Goal: Task Accomplishment & Management: Complete application form

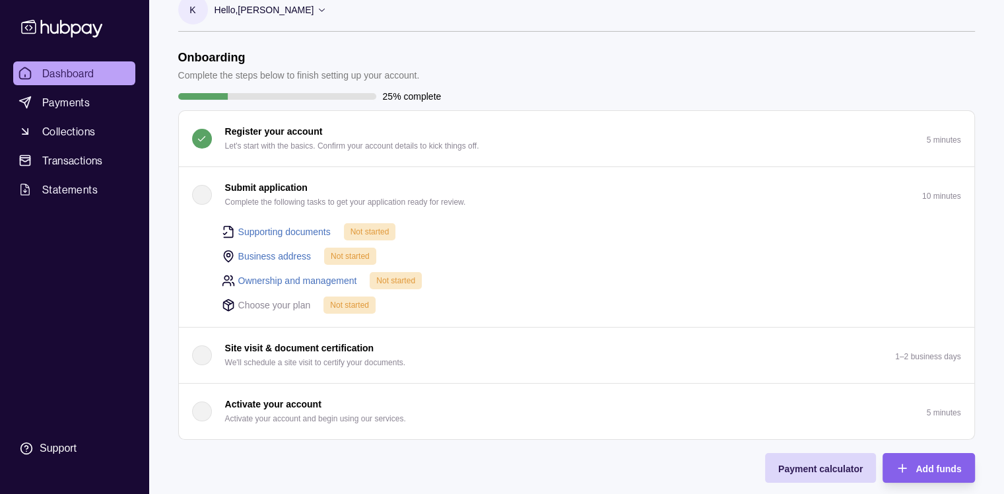
scroll to position [23, 0]
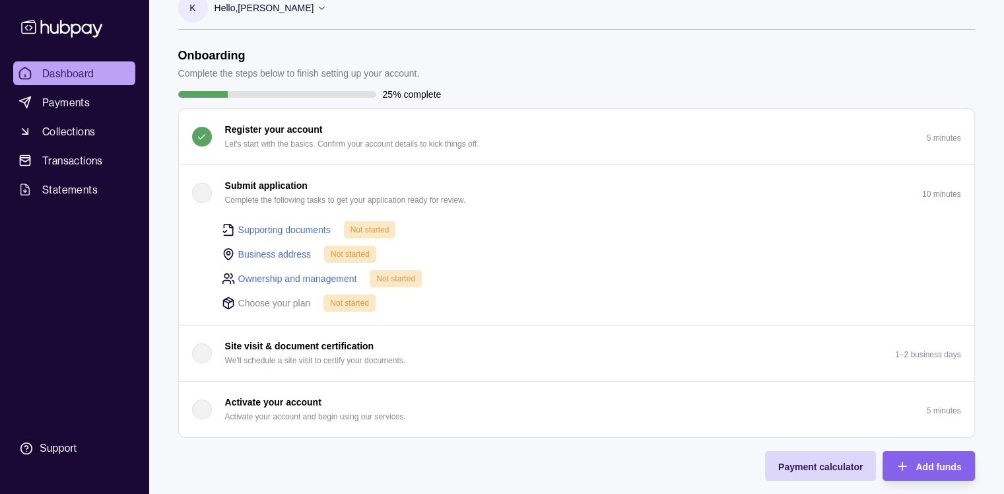
click at [285, 220] on div "Supporting documents Not started" at bounding box center [591, 229] width 739 height 18
click at [285, 228] on link "Supporting documents" at bounding box center [284, 229] width 92 height 15
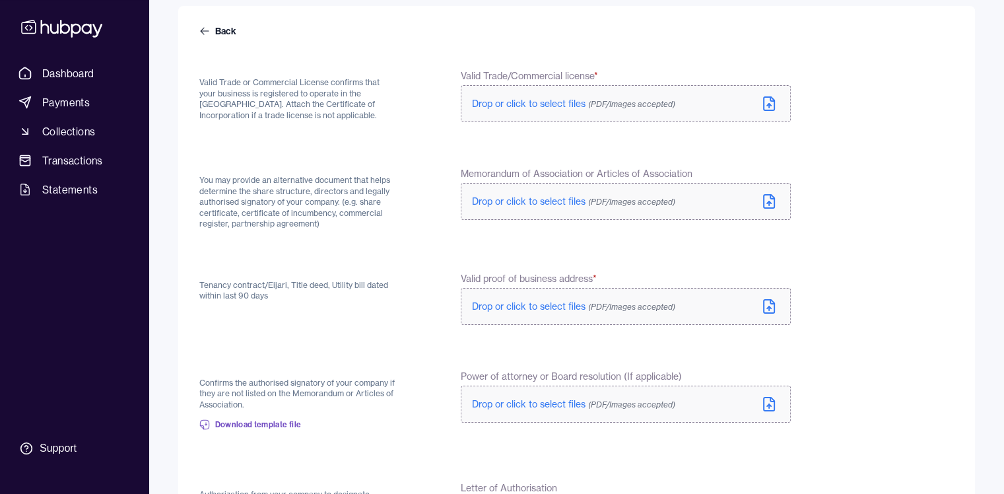
scroll to position [117, 0]
click at [527, 104] on span "Drop or click to select files (PDF/Images accepted)" at bounding box center [573, 102] width 203 height 12
click at [517, 96] on span "Drop or click to select files (PDF/Images accepted)" at bounding box center [573, 102] width 203 height 12
click at [539, 98] on span "Drop or click to select files (PDF/Images accepted)" at bounding box center [573, 102] width 203 height 12
click at [535, 199] on span "Drop or click to select files (PDF/Images accepted)" at bounding box center [573, 199] width 203 height 12
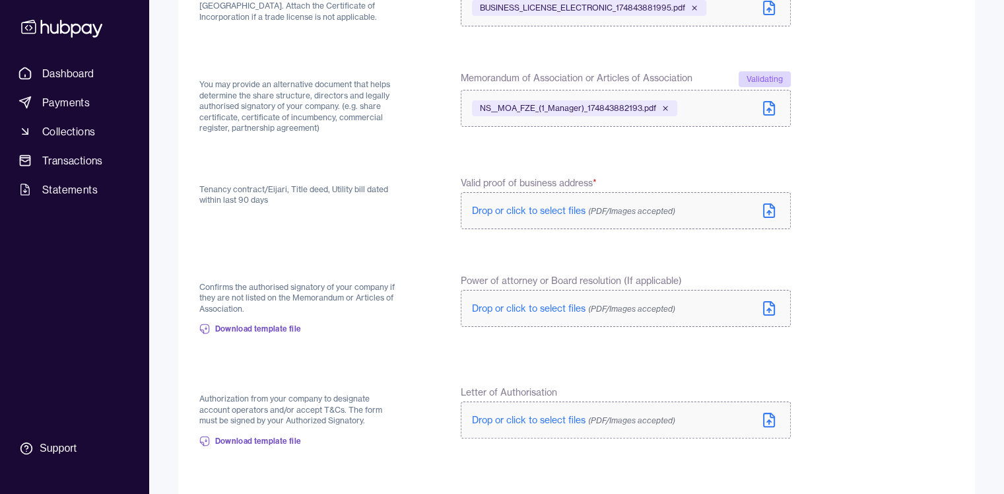
scroll to position [213, 0]
click at [555, 209] on span "Drop or click to select files (PDF/Images accepted)" at bounding box center [573, 209] width 203 height 12
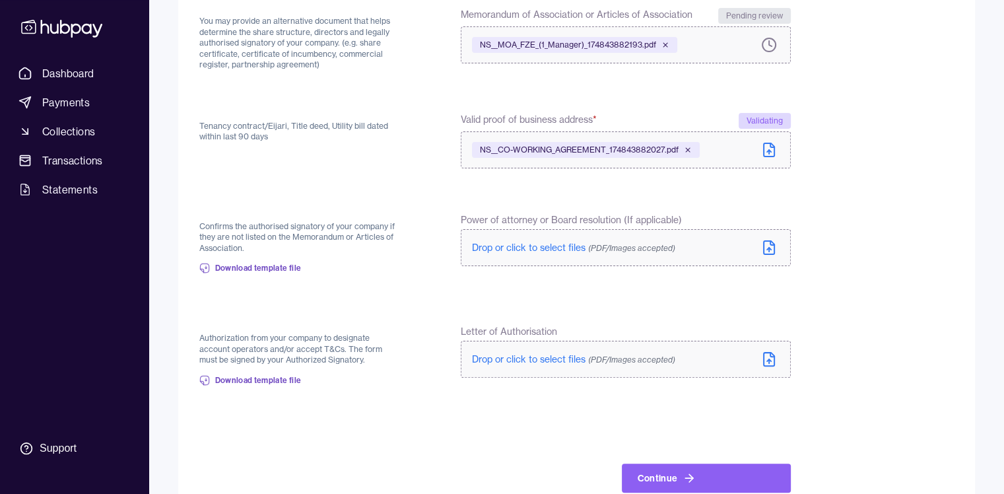
scroll to position [307, 0]
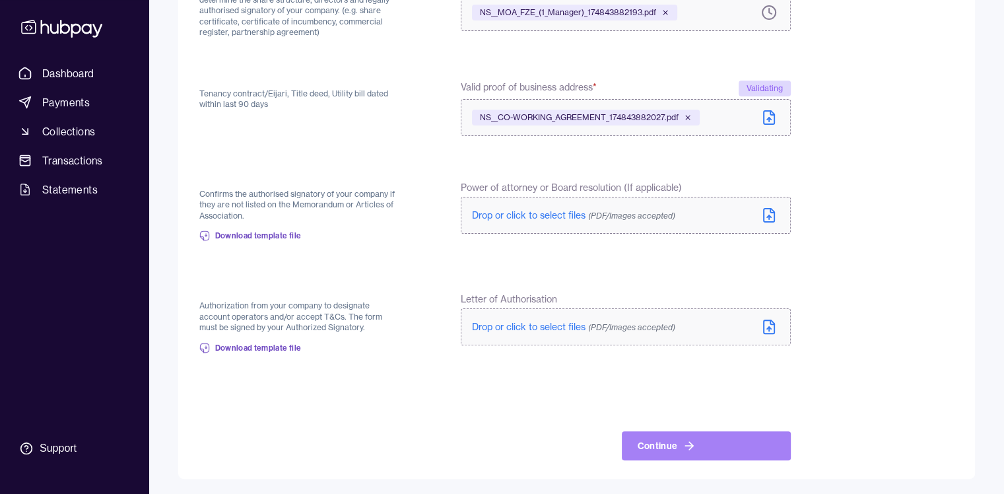
click at [724, 449] on button "Continue" at bounding box center [706, 445] width 169 height 29
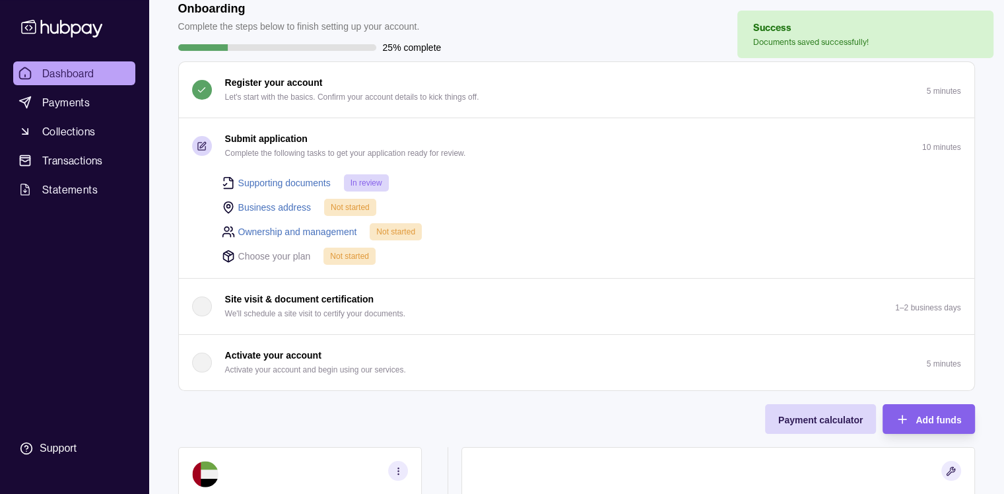
scroll to position [71, 0]
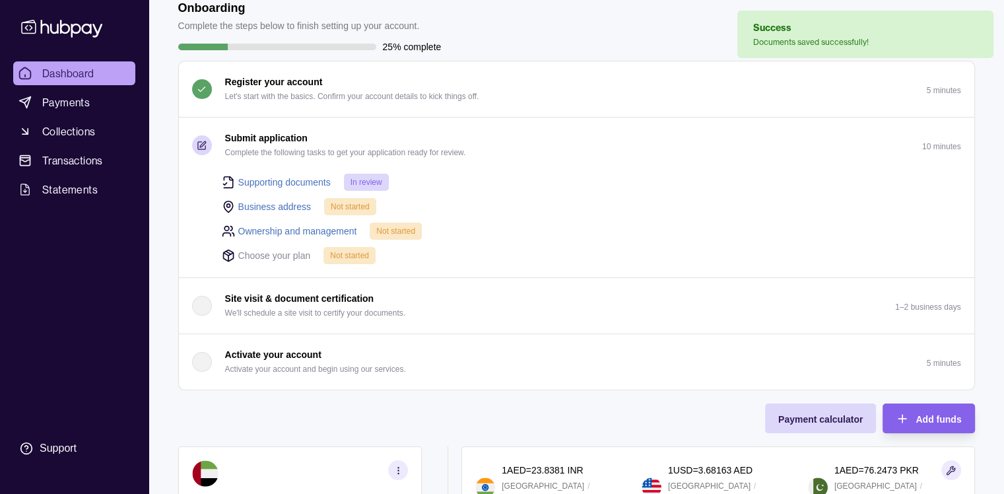
click at [286, 201] on link "Business address" at bounding box center [274, 206] width 73 height 15
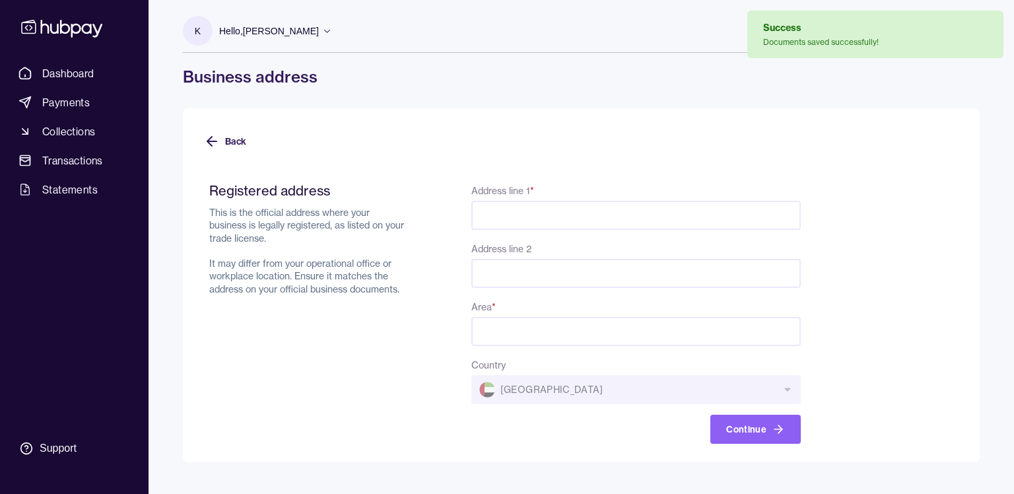
click at [574, 222] on input "Address line 1 *" at bounding box center [635, 215] width 329 height 29
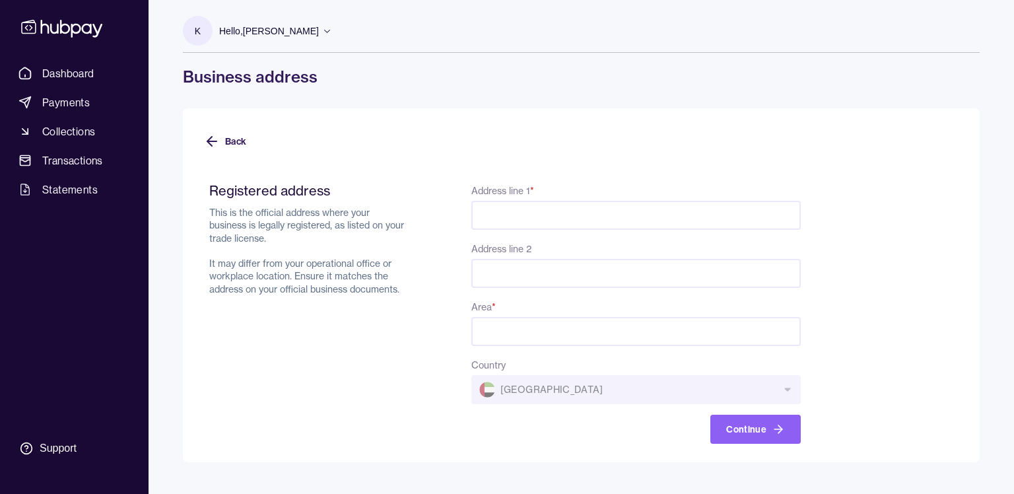
paste input "**********"
drag, startPoint x: 662, startPoint y: 216, endPoint x: 824, endPoint y: 211, distance: 161.8
click at [824, 211] on form "**********" at bounding box center [581, 304] width 754 height 277
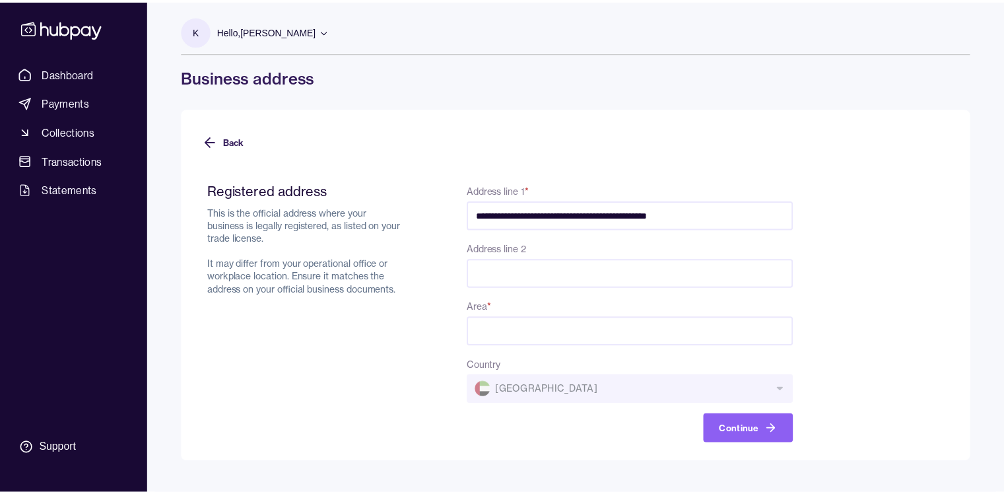
scroll to position [0, 0]
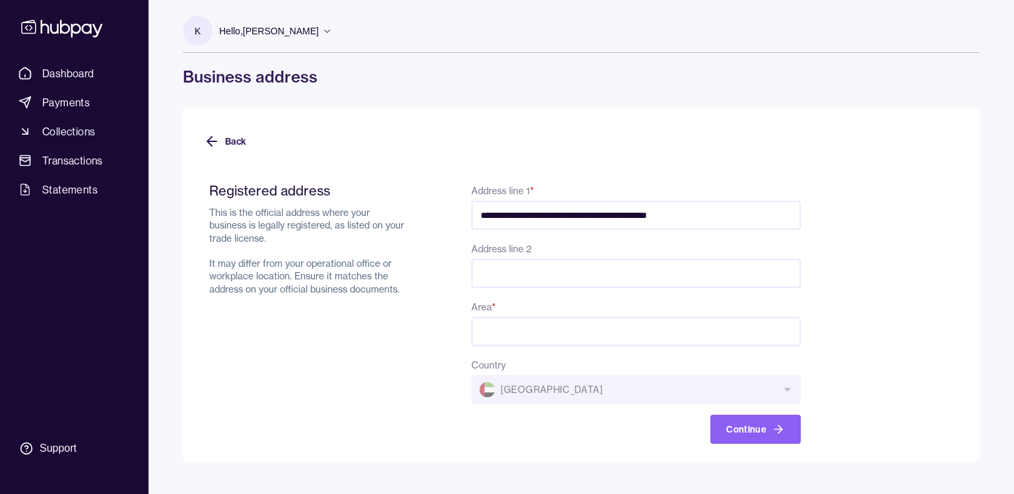
type input "**********"
click at [496, 322] on input "Area *" at bounding box center [635, 331] width 329 height 29
paste input "**********"
type input "**********"
click at [512, 395] on div "Country [GEOGRAPHIC_DATA]" at bounding box center [635, 380] width 329 height 48
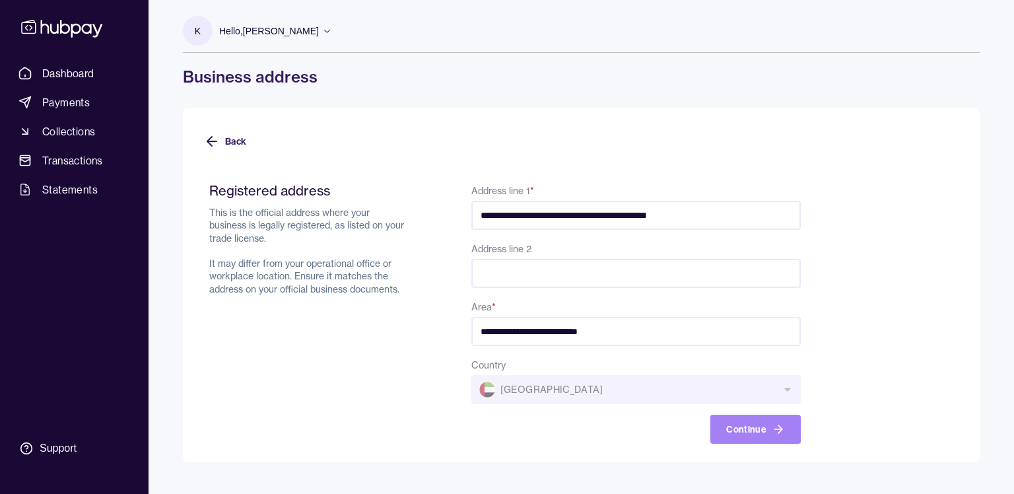
click at [759, 433] on button "Continue" at bounding box center [755, 429] width 90 height 29
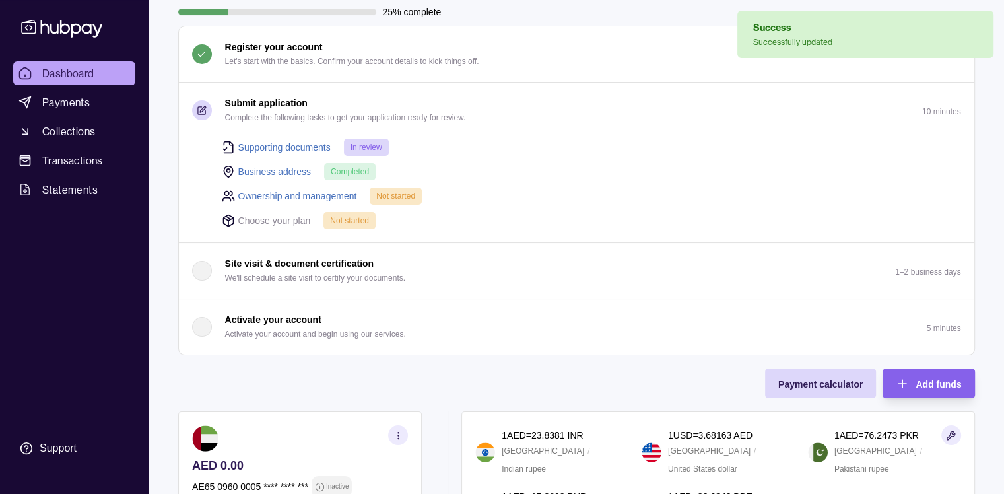
scroll to position [120, 0]
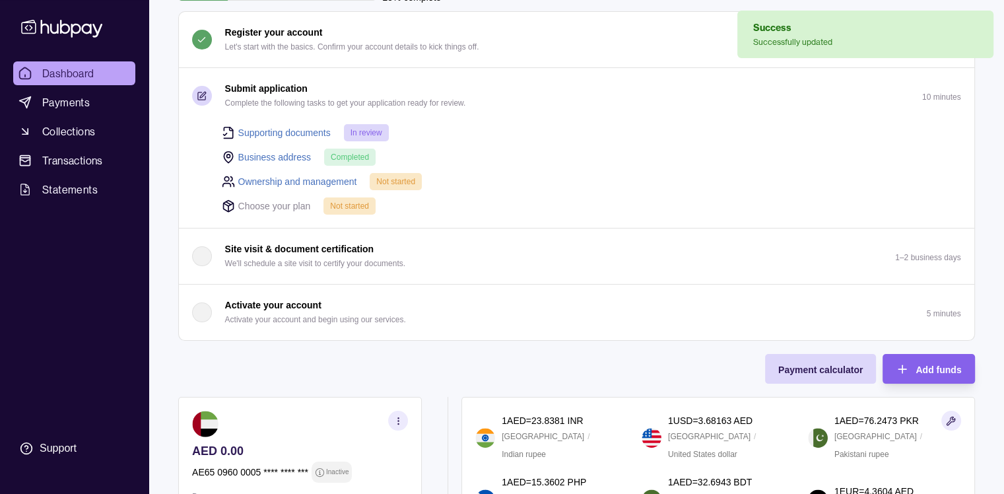
click at [300, 177] on link "Ownership and management" at bounding box center [297, 181] width 119 height 15
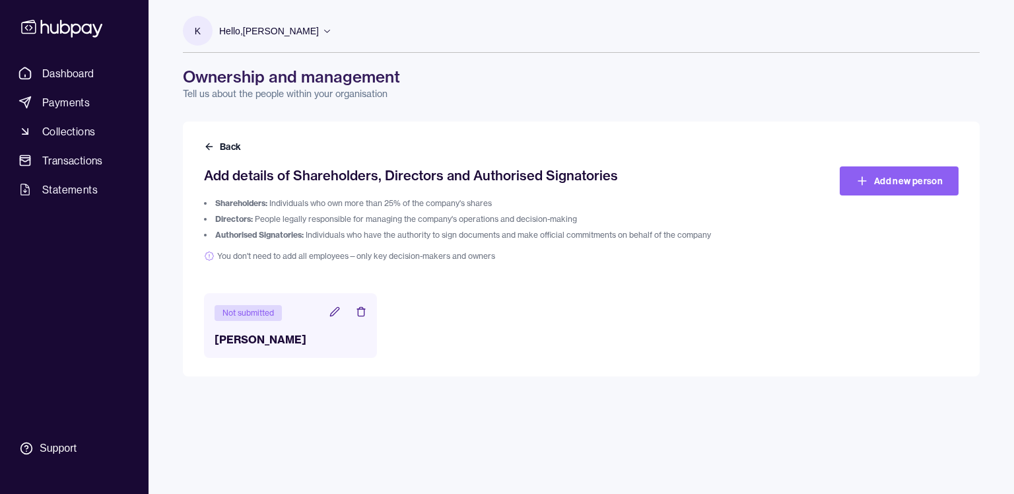
click at [256, 302] on div "Not submitted [PERSON_NAME]" at bounding box center [290, 325] width 173 height 65
click at [259, 346] on h3 "[PERSON_NAME]" at bounding box center [291, 339] width 152 height 16
click at [267, 352] on div "Not submitted [PERSON_NAME]" at bounding box center [290, 325] width 173 height 65
click at [327, 316] on header "Not submitted" at bounding box center [291, 312] width 152 height 17
click at [333, 314] on icon at bounding box center [334, 311] width 11 height 11
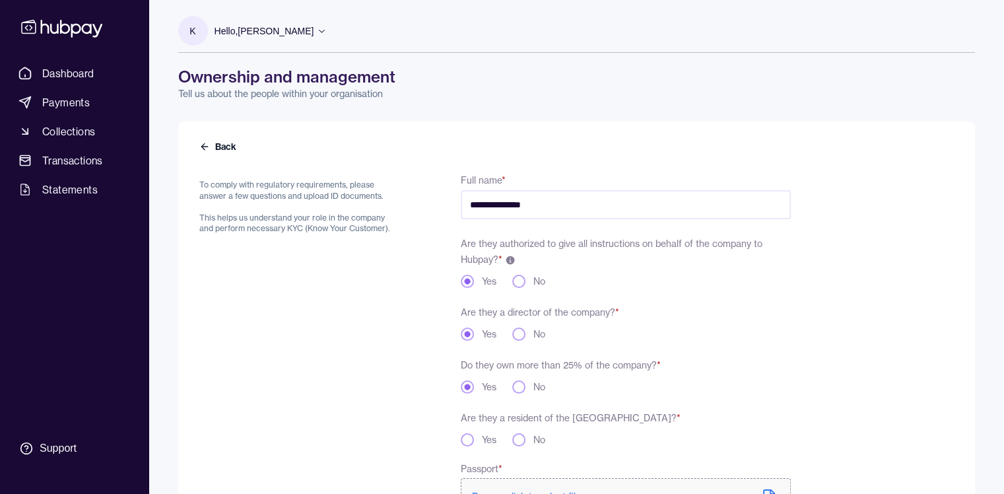
click at [562, 206] on input "**********" at bounding box center [625, 204] width 329 height 29
type input "**********"
click at [582, 260] on div "Are they authorized to give all instructions on behalf of the company to Hubpay…" at bounding box center [625, 261] width 329 height 53
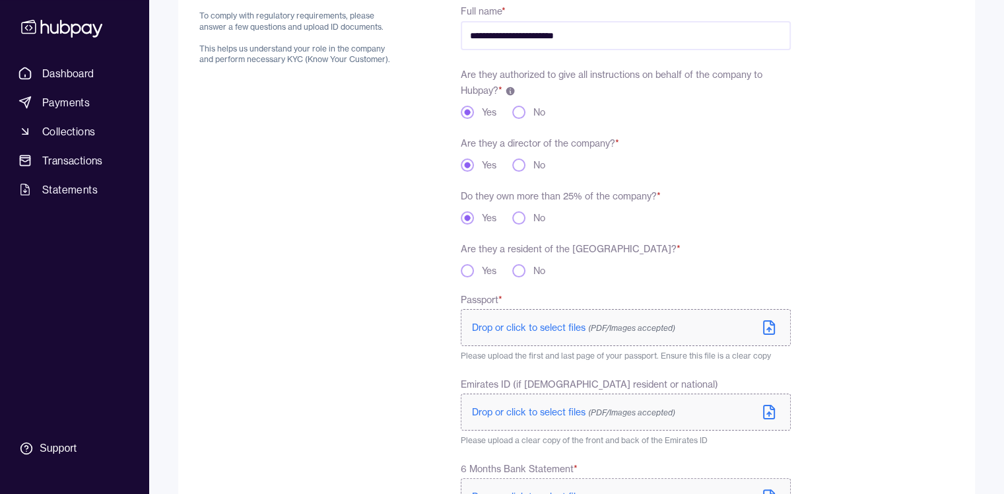
scroll to position [171, 0]
click at [523, 274] on button "No" at bounding box center [518, 268] width 13 height 13
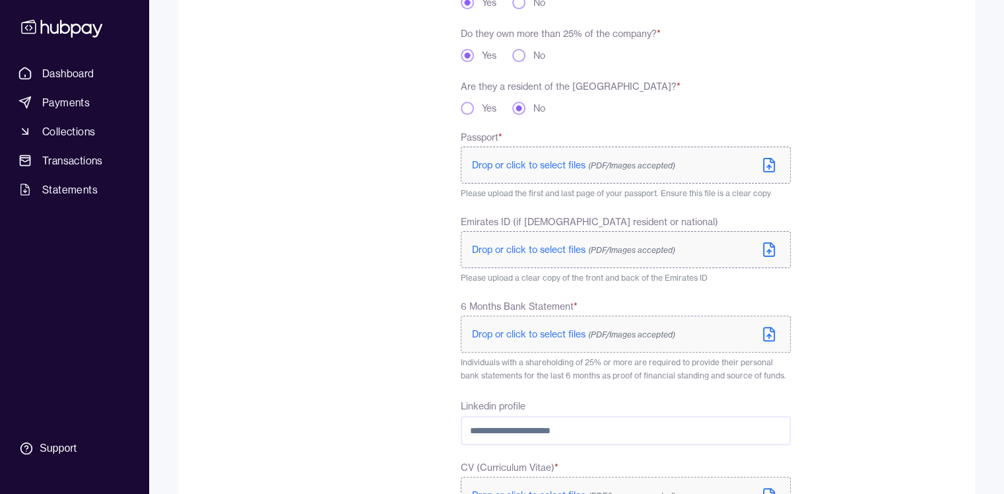
scroll to position [335, 0]
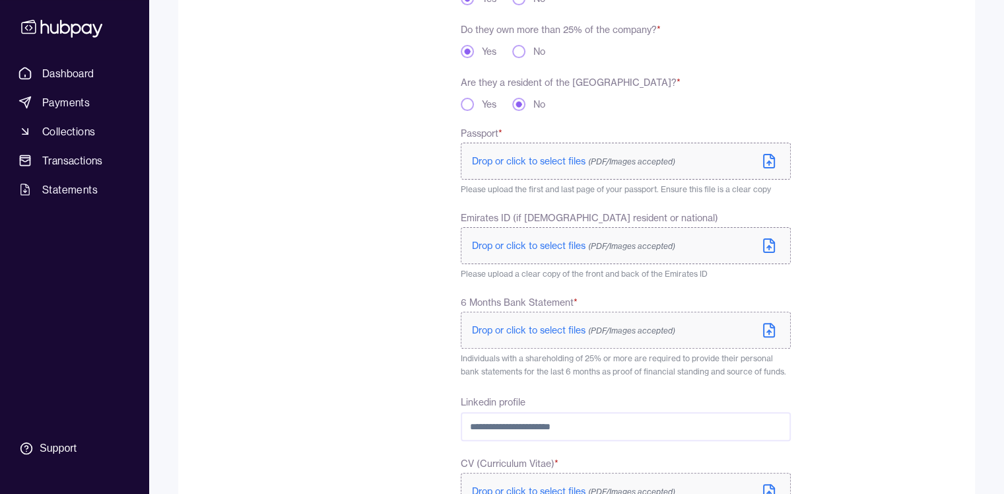
click at [561, 161] on span "Drop or click to select files (PDF/Images accepted)" at bounding box center [573, 161] width 203 height 12
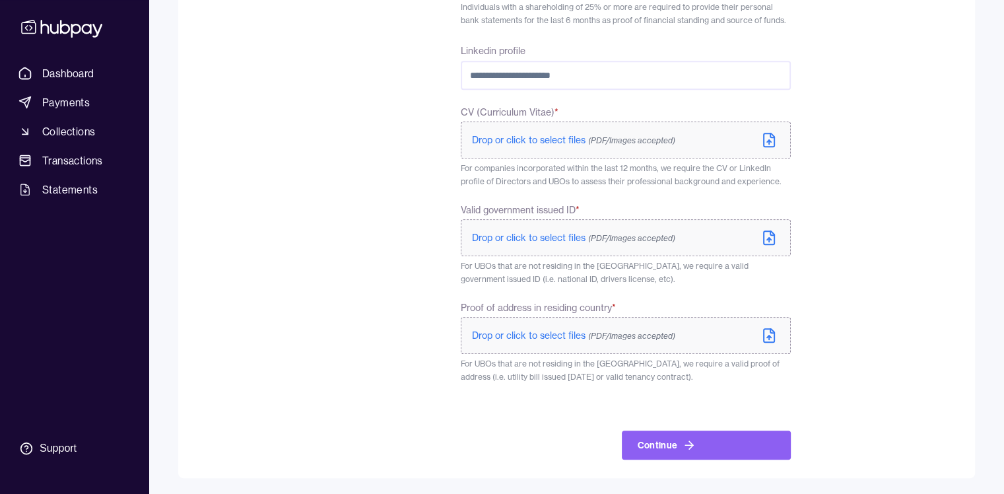
scroll to position [688, 0]
click at [763, 112] on label "CV (Curriculum Vitae) *" at bounding box center [625, 112] width 329 height 13
click at [646, 370] on p "For UBOs that are not residing in the [GEOGRAPHIC_DATA], we require a valid pro…" at bounding box center [625, 370] width 329 height 26
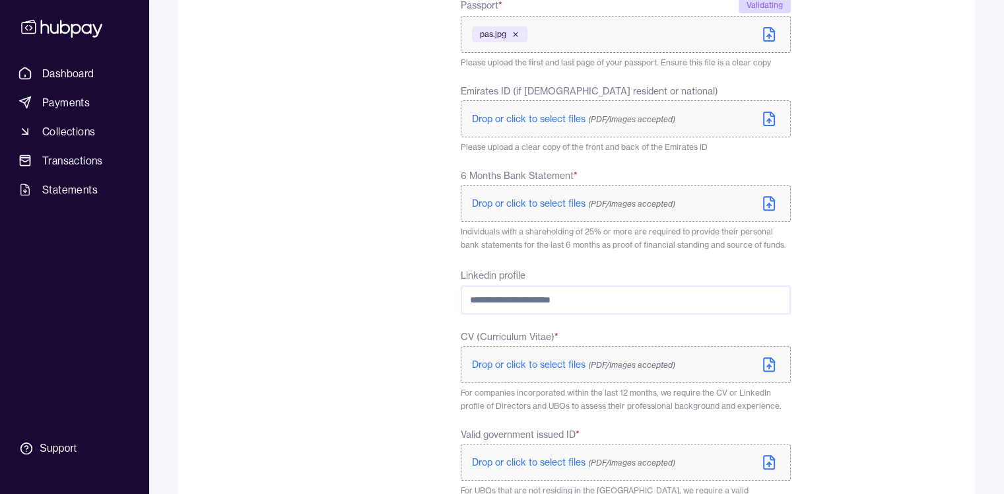
scroll to position [450, 0]
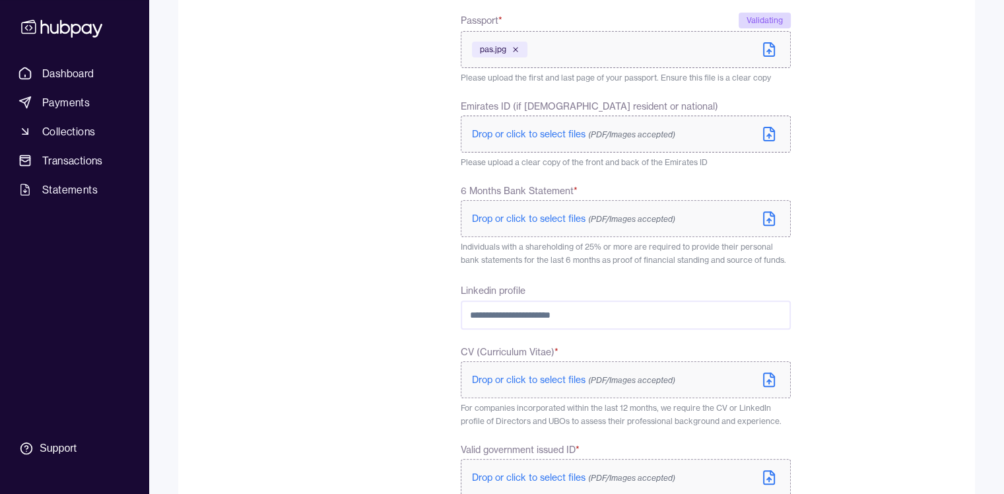
click at [533, 218] on span "Drop or click to select files (PDF/Images accepted)" at bounding box center [573, 219] width 203 height 12
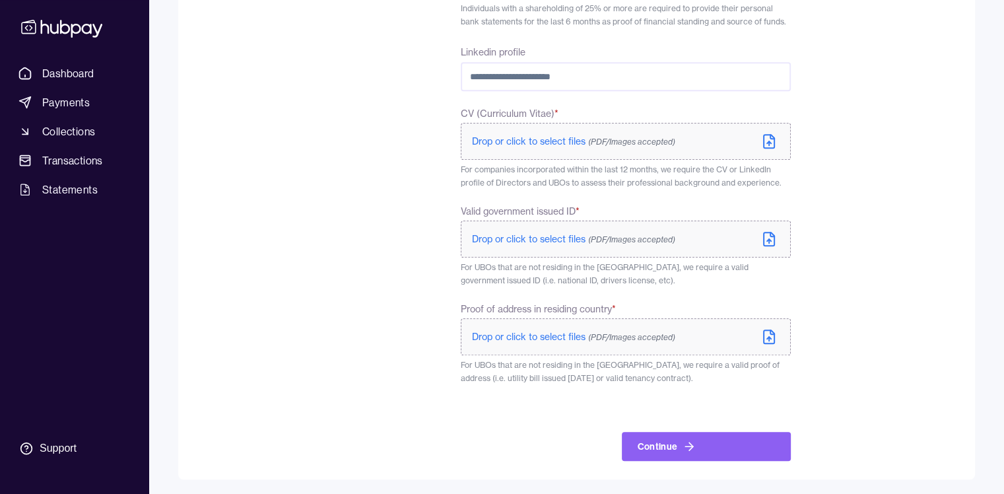
scroll to position [780, 0]
click at [552, 240] on span "Drop or click to select files (PDF/Images accepted)" at bounding box center [573, 238] width 203 height 12
click at [552, 237] on span "Drop or click to select files (PDF/Images accepted)" at bounding box center [573, 238] width 203 height 12
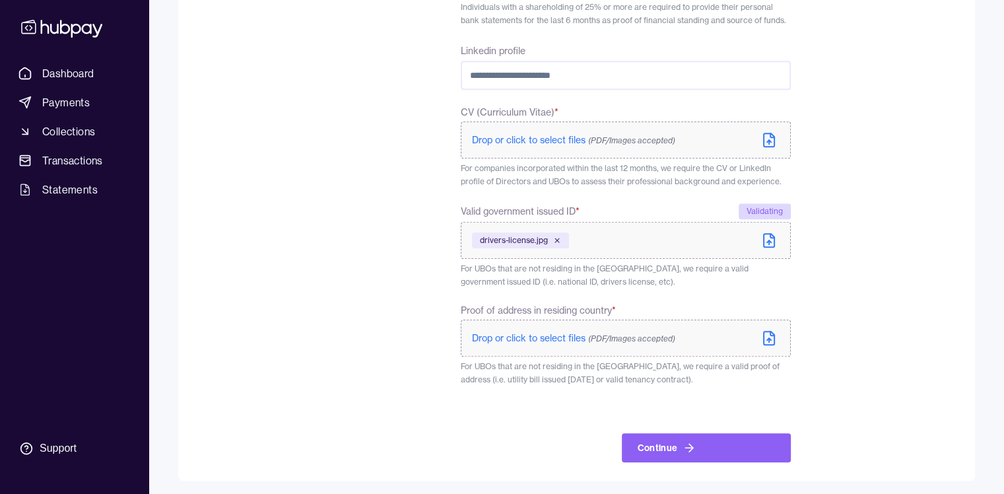
click at [554, 338] on span "Drop or click to select files (PDF/Images accepted)" at bounding box center [573, 338] width 203 height 12
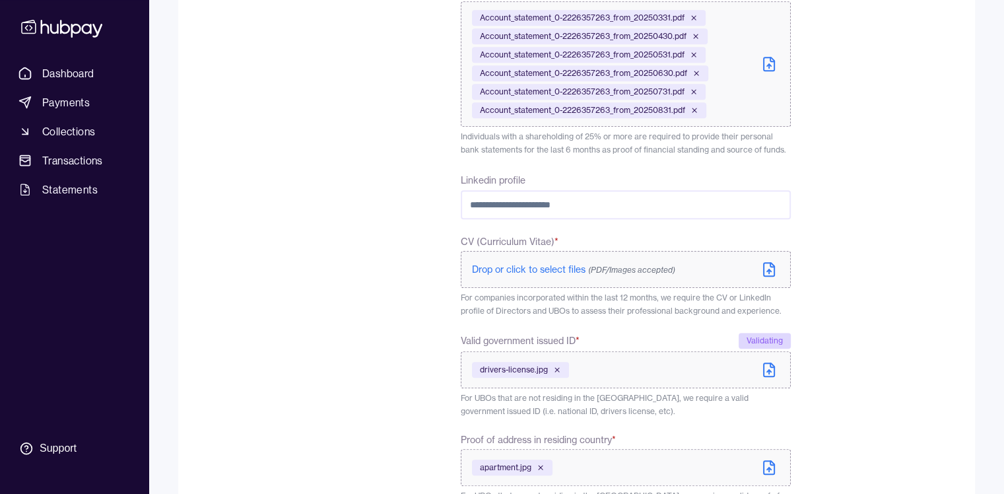
scroll to position [650, 0]
click at [830, 166] on form "**********" at bounding box center [576, 50] width 754 height 1089
click at [544, 277] on label "Drop or click to select files (PDF/Images accepted)" at bounding box center [625, 269] width 329 height 37
click at [560, 271] on span "Drop or click to select files (PDF/Images accepted)" at bounding box center [573, 270] width 203 height 12
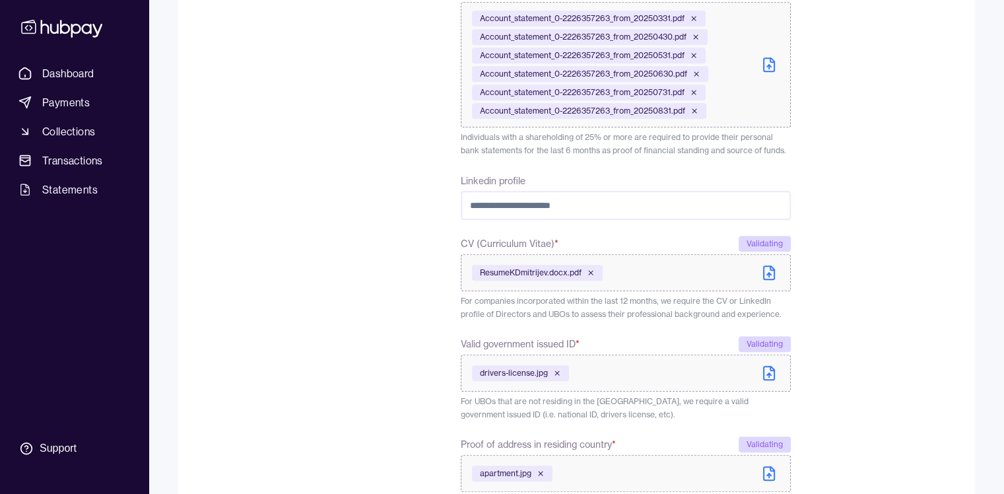
scroll to position [788, 0]
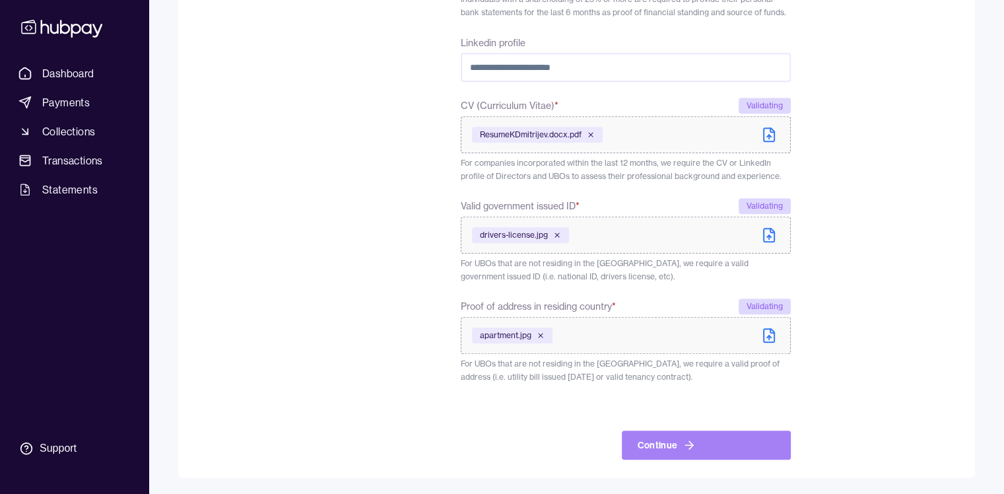
click at [710, 442] on button "Continue" at bounding box center [706, 444] width 169 height 29
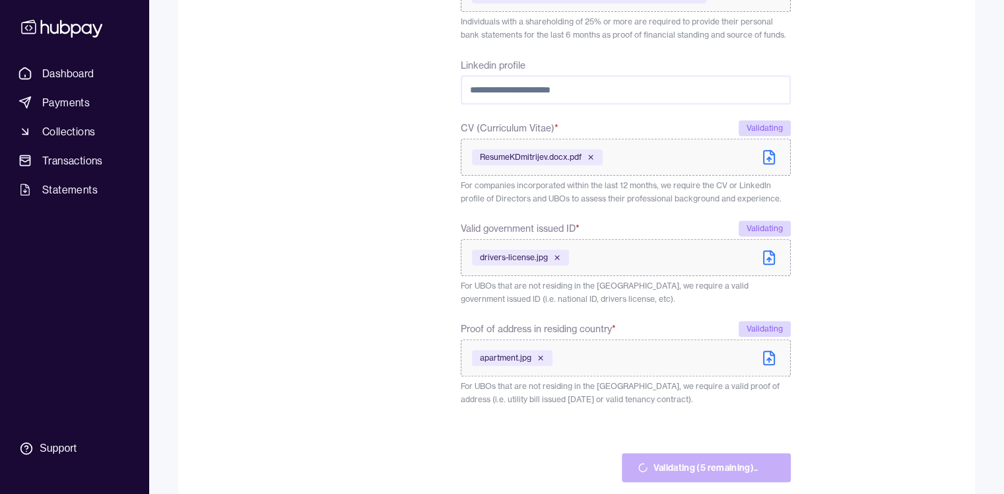
scroll to position [817, 0]
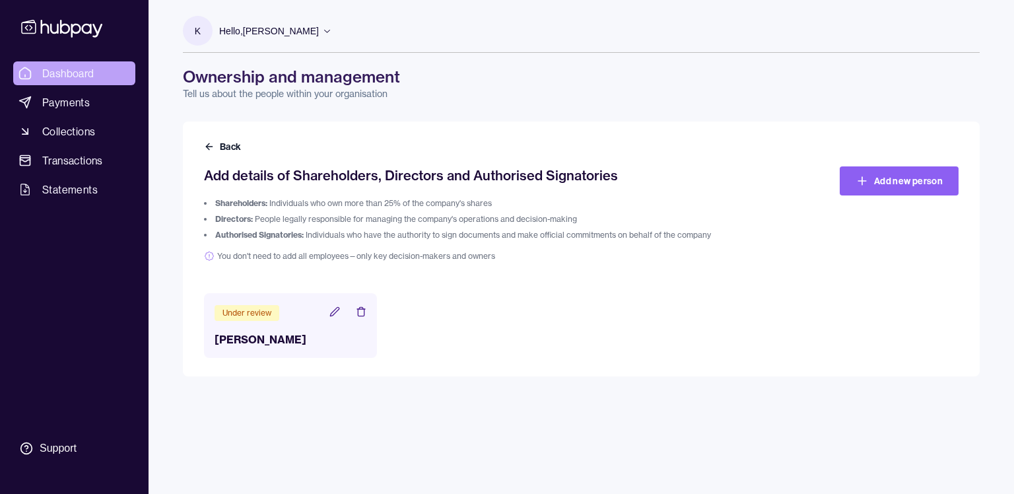
click at [63, 74] on span "Dashboard" at bounding box center [68, 73] width 52 height 16
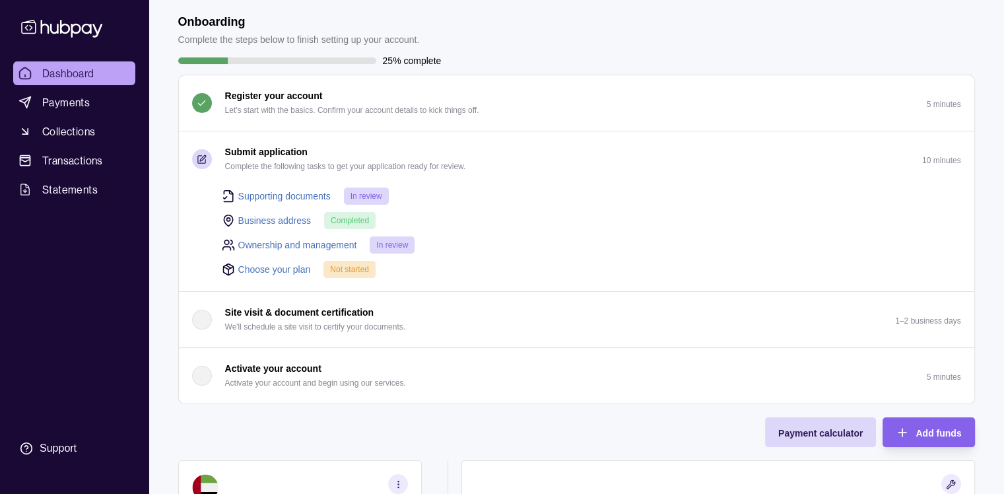
scroll to position [60, 0]
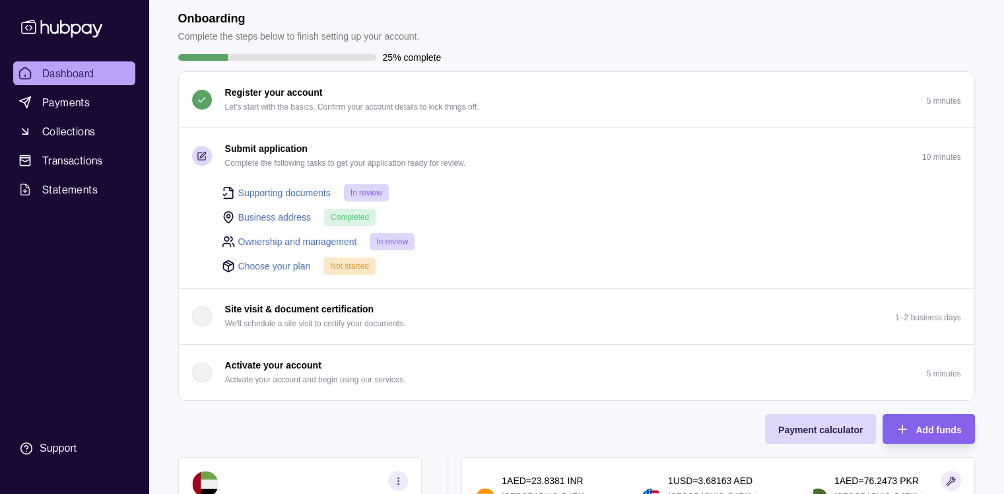
click at [286, 259] on link "Choose your plan" at bounding box center [274, 266] width 73 height 15
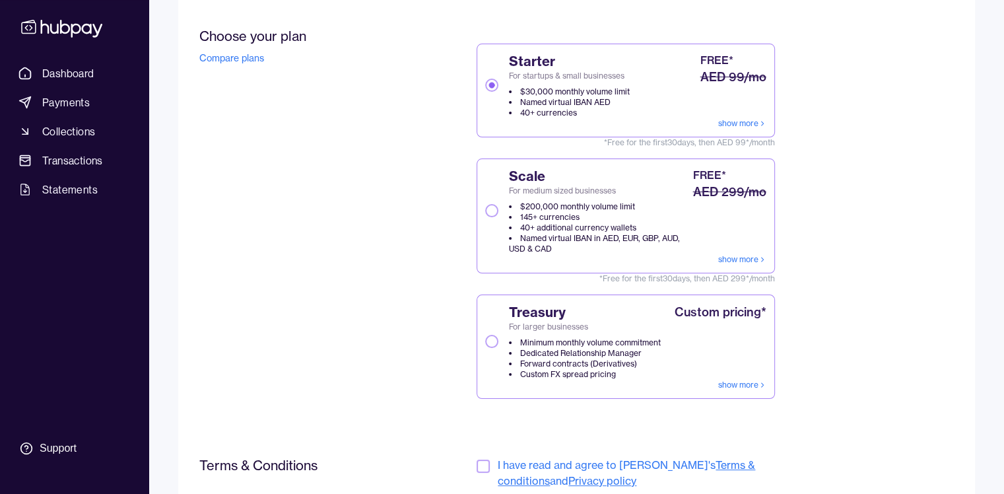
scroll to position [153, 0]
click at [383, 304] on div "Choose your plan Compare plans" at bounding box center [298, 224] width 199 height 397
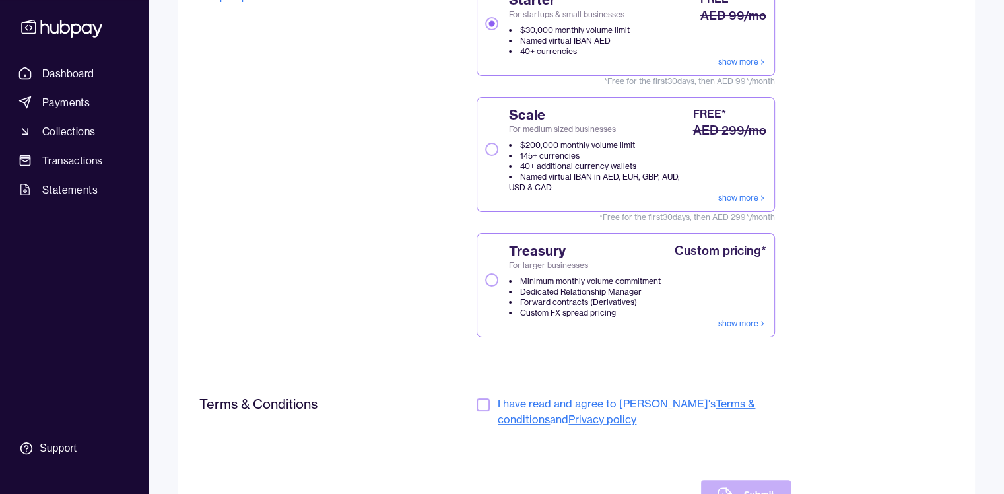
scroll to position [214, 0]
click at [645, 171] on li "Named virtual IBAN in AED, EUR, GBP, AUD, USD & CAD" at bounding box center [599, 181] width 181 height 21
click at [498, 155] on button "Scale For medium sized businesses $200,000 monthly volume limit 145+ currencies…" at bounding box center [491, 148] width 13 height 13
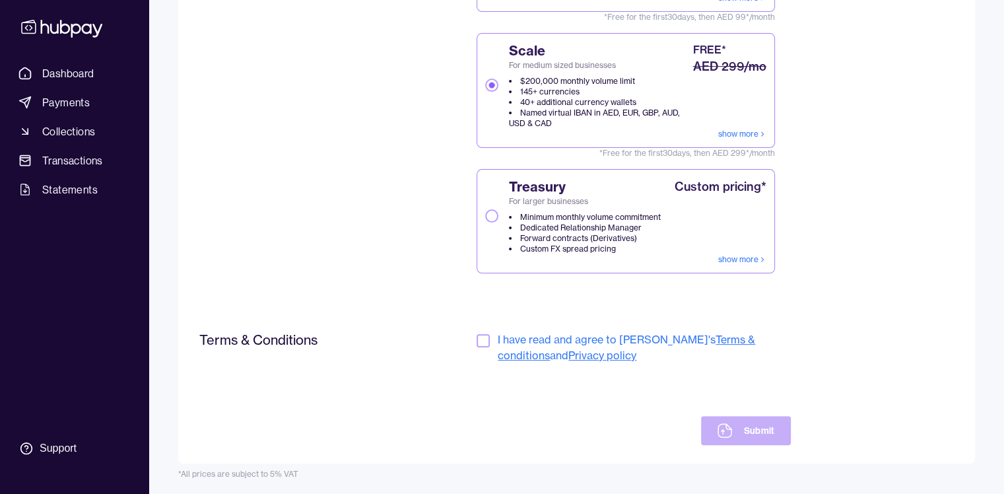
click at [479, 342] on button "button" at bounding box center [483, 340] width 13 height 13
click at [752, 432] on button "Submit" at bounding box center [745, 430] width 89 height 29
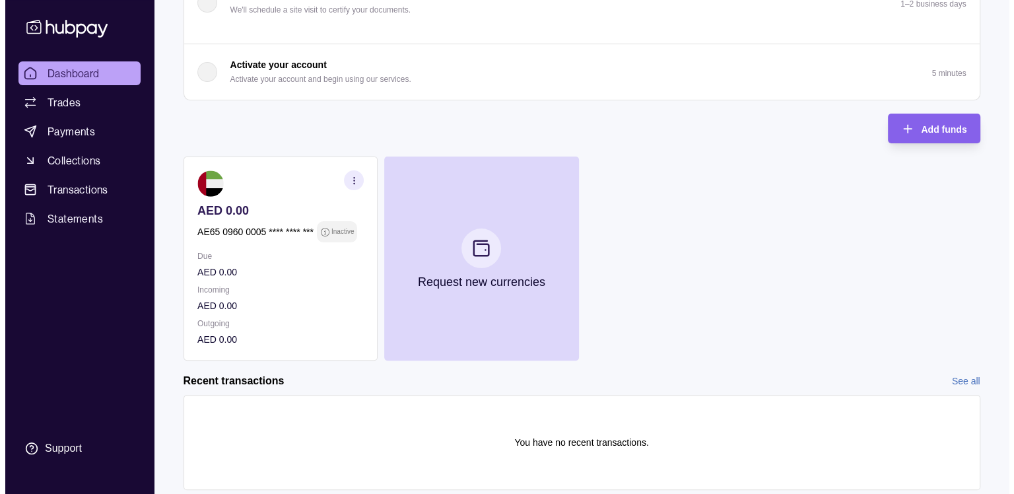
scroll to position [306, 0]
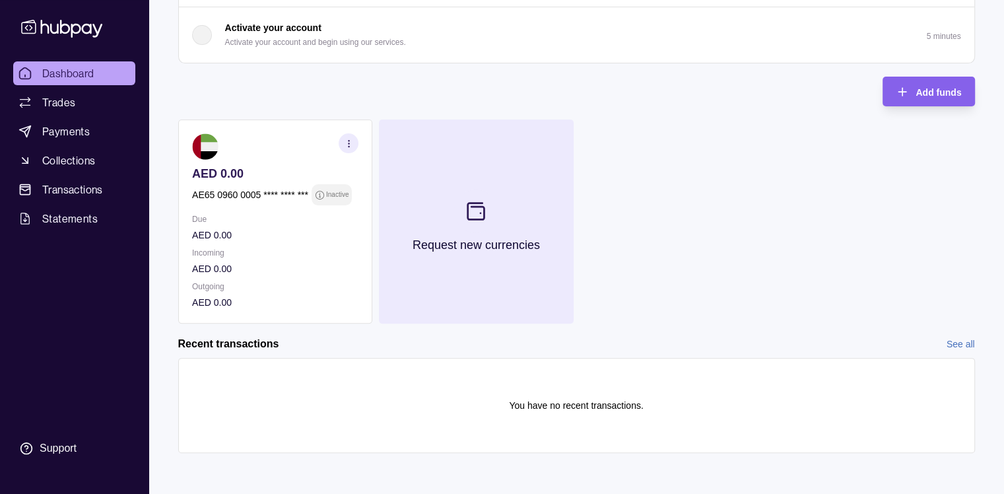
click at [527, 280] on button "Request new currencies" at bounding box center [476, 221] width 194 height 204
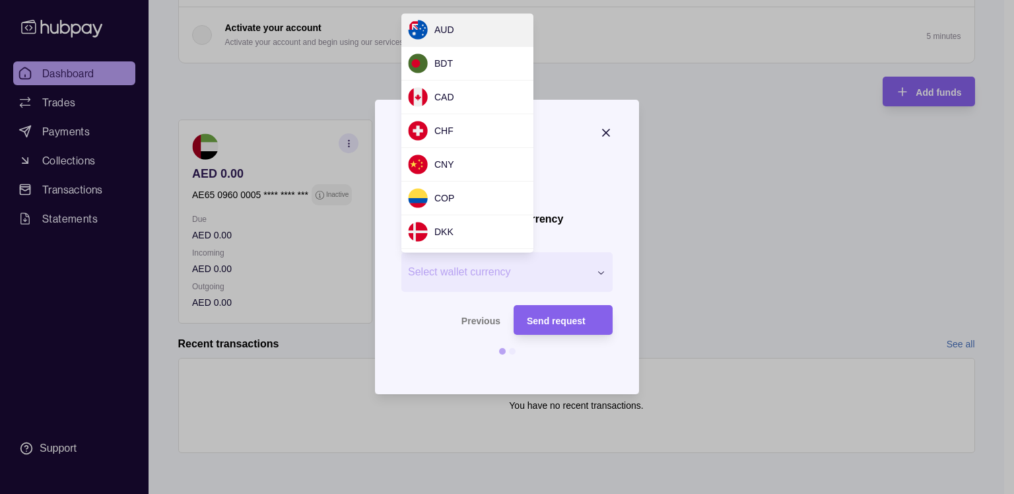
click at [527, 493] on div "Request new currency Wallet * Select wallet currency *** *** *** *** *** *** **…" at bounding box center [502, 495] width 1004 height 0
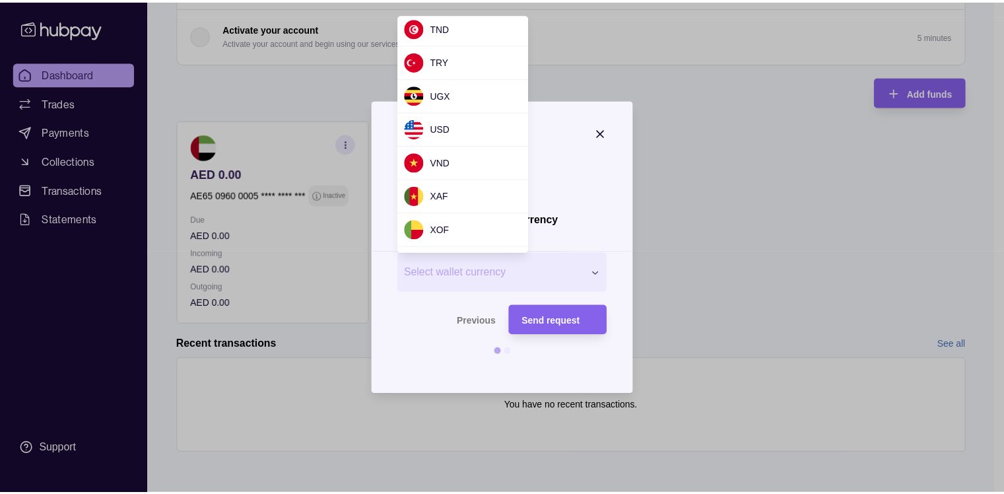
scroll to position [1216, 0]
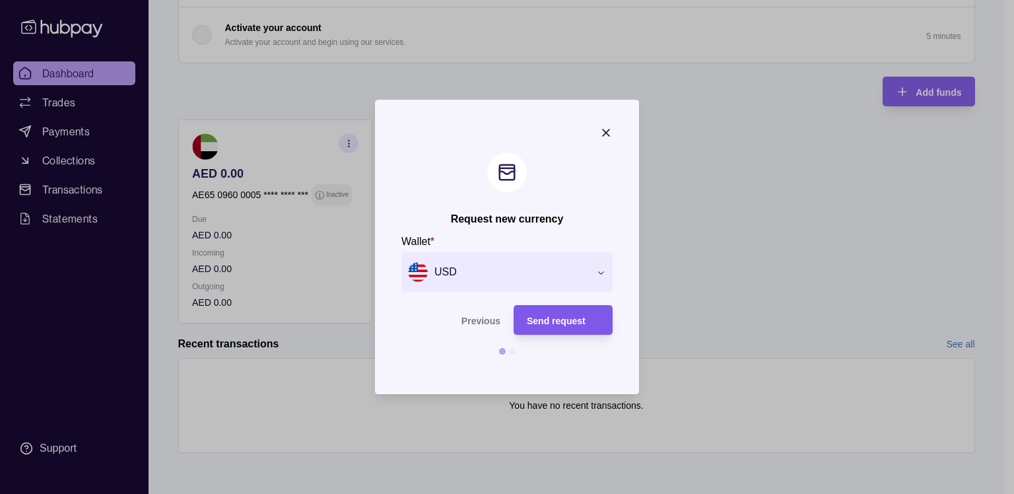
click at [568, 319] on span "Send request" at bounding box center [556, 321] width 59 height 11
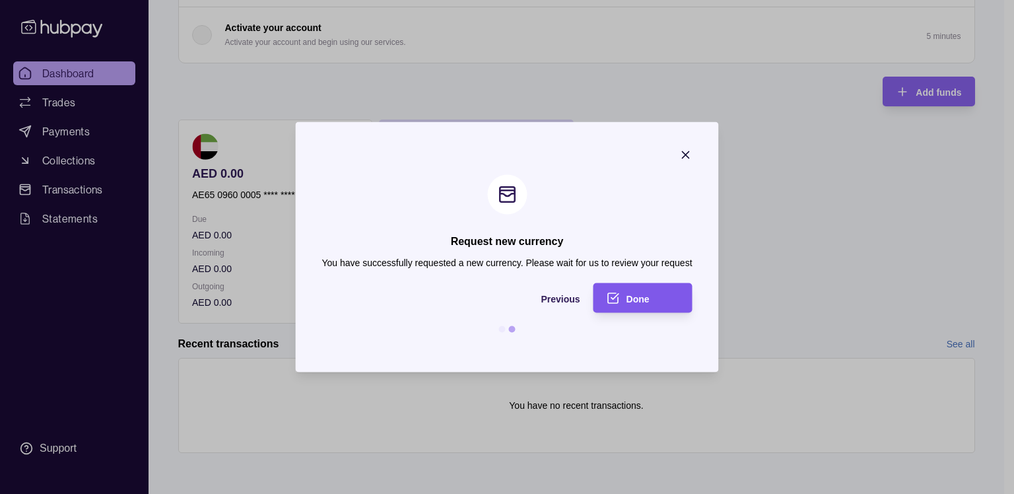
click at [645, 293] on span "Done" at bounding box center [637, 298] width 23 height 11
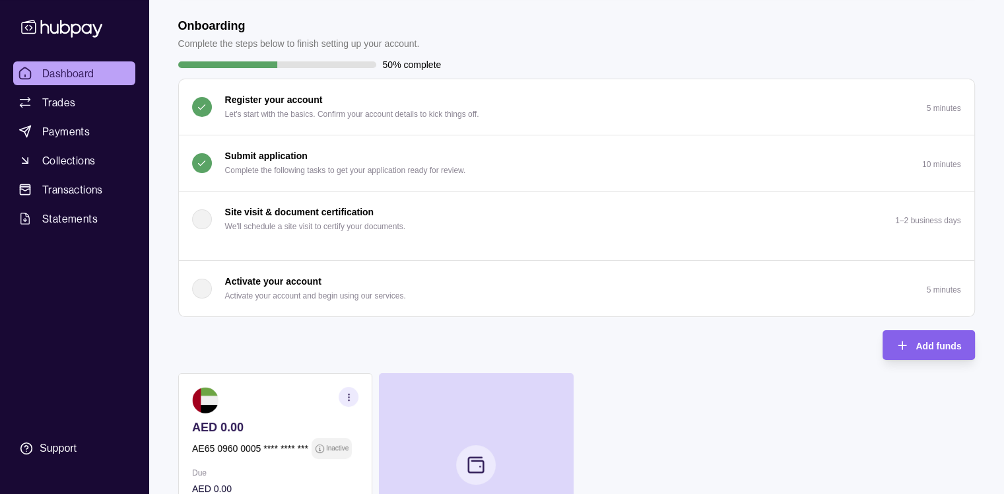
scroll to position [0, 0]
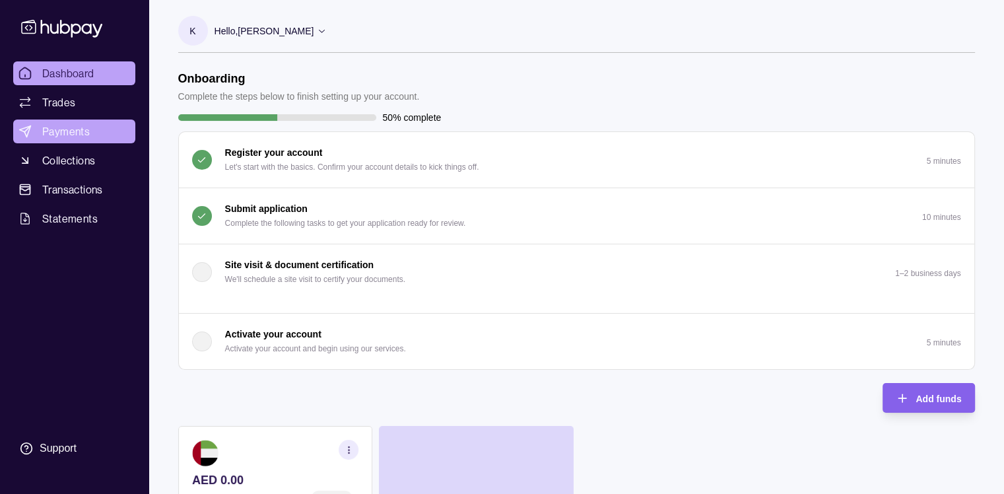
click at [124, 124] on link "Payments" at bounding box center [74, 131] width 122 height 24
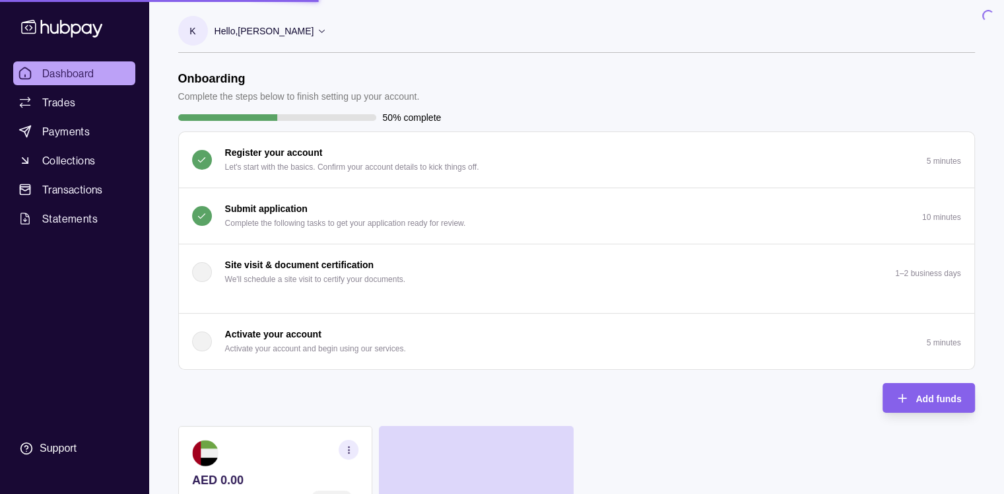
click at [96, 74] on link "Dashboard" at bounding box center [74, 73] width 122 height 24
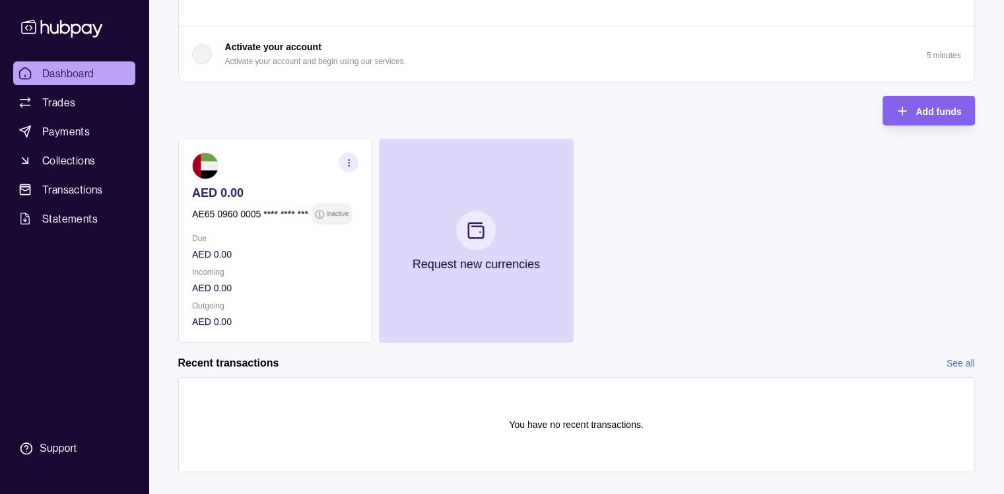
scroll to position [306, 0]
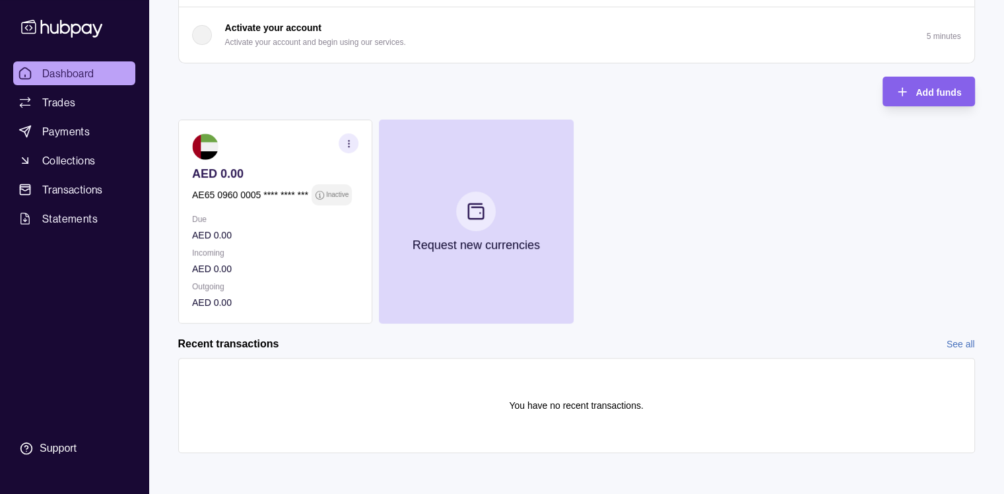
click at [697, 343] on div "Recent transactions See all" at bounding box center [576, 344] width 797 height 15
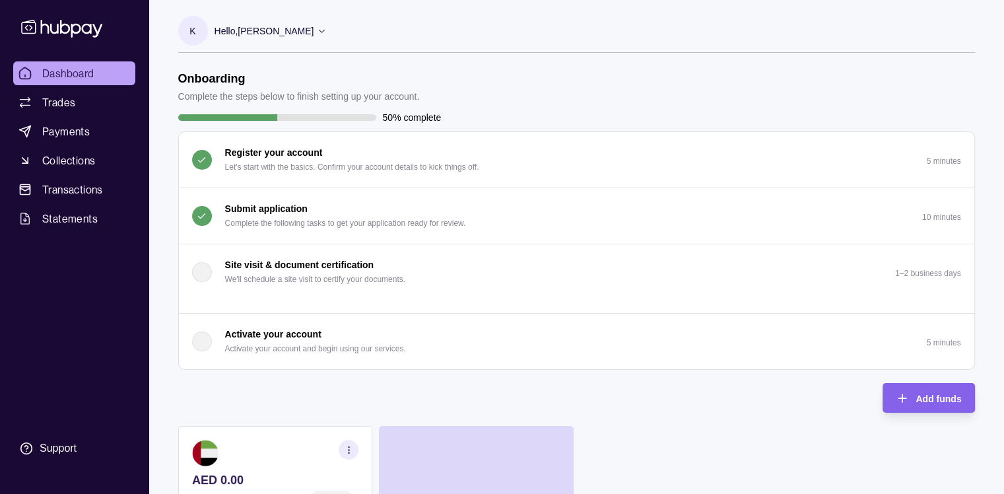
scroll to position [2, 0]
